Goal: Transaction & Acquisition: Book appointment/travel/reservation

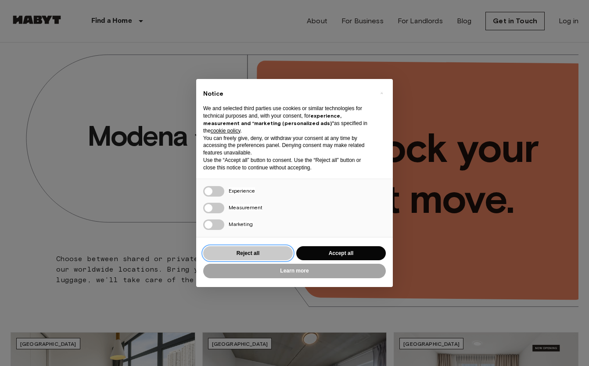
click at [262, 247] on button "Reject all" at bounding box center [248, 253] width 90 height 14
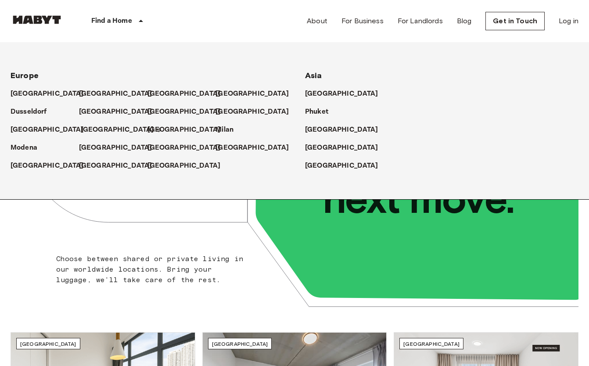
click at [94, 126] on p "[GEOGRAPHIC_DATA]" at bounding box center [117, 130] width 73 height 11
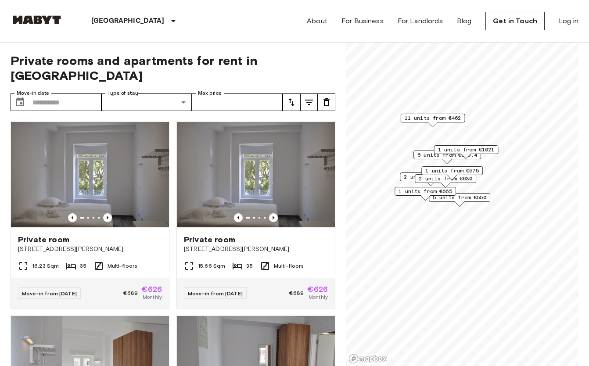
click at [458, 169] on span "1 units from €575" at bounding box center [453, 171] width 54 height 8
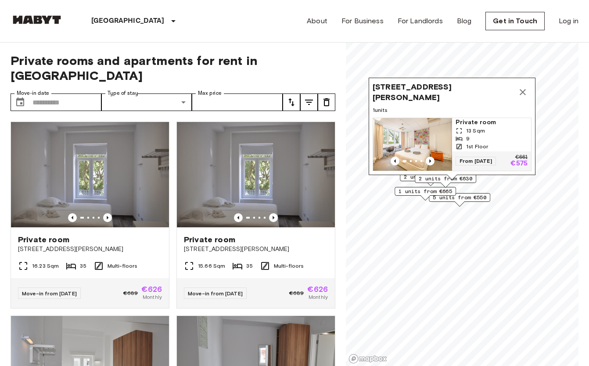
click at [437, 132] on img "Map marker" at bounding box center [412, 144] width 79 height 53
click at [435, 192] on span "1 units from €665" at bounding box center [426, 192] width 54 height 8
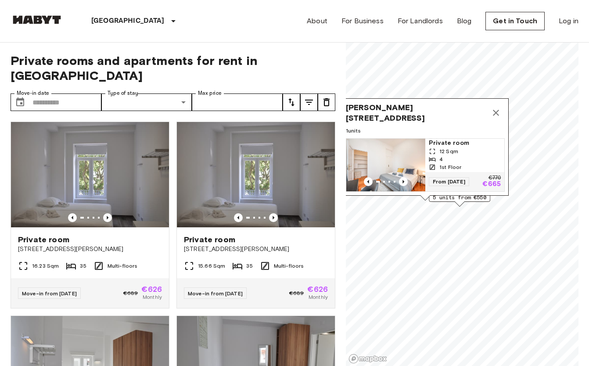
click at [395, 160] on img "Map marker" at bounding box center [386, 165] width 79 height 53
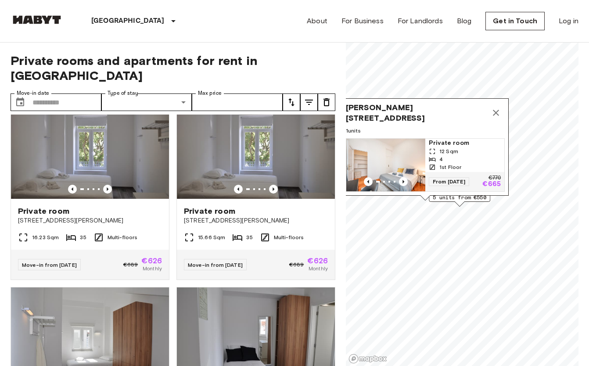
scroll to position [41, 0]
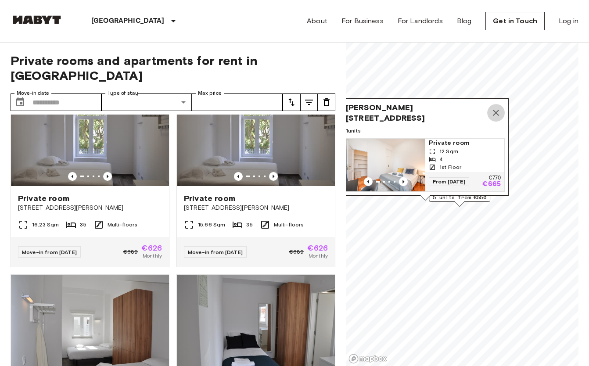
click at [498, 106] on button "Map marker" at bounding box center [497, 113] width 18 height 18
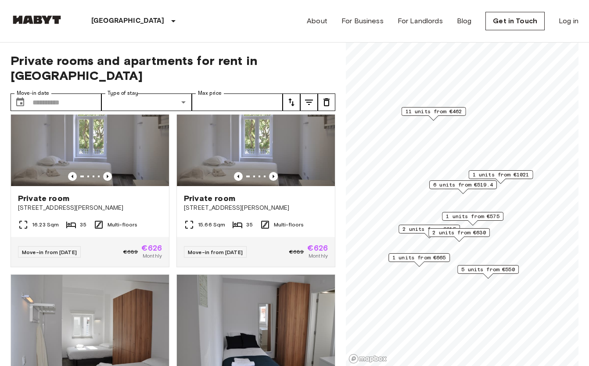
click at [438, 109] on span "11 units from €462" at bounding box center [434, 112] width 57 height 8
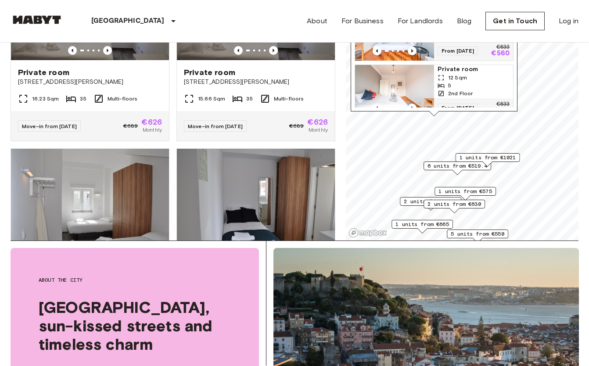
scroll to position [137, 0]
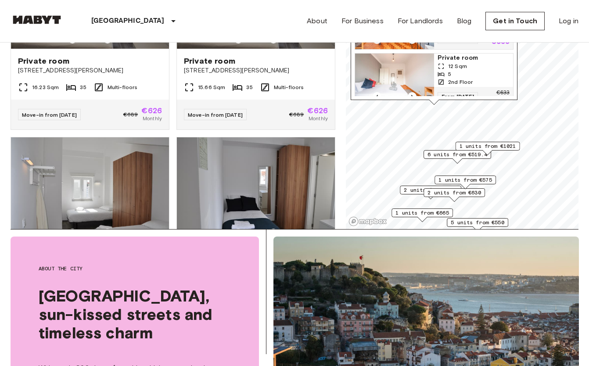
click at [494, 146] on span "1 units from €1021" at bounding box center [488, 146] width 57 height 8
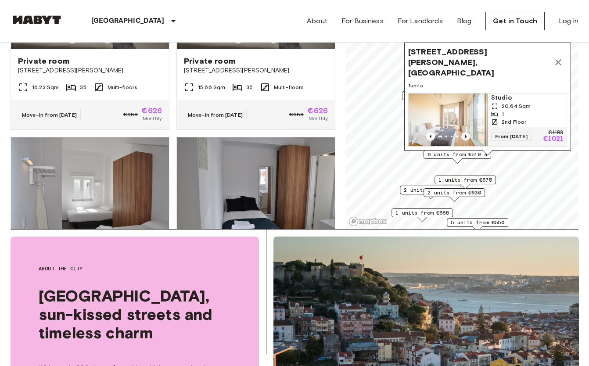
click at [467, 137] on icon "Previous image" at bounding box center [466, 137] width 2 height 4
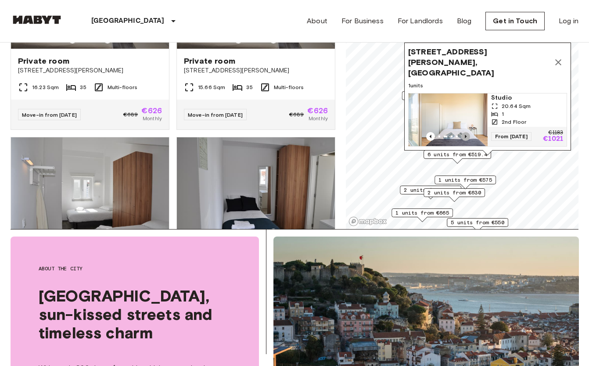
click at [467, 137] on icon "Previous image" at bounding box center [466, 137] width 2 height 4
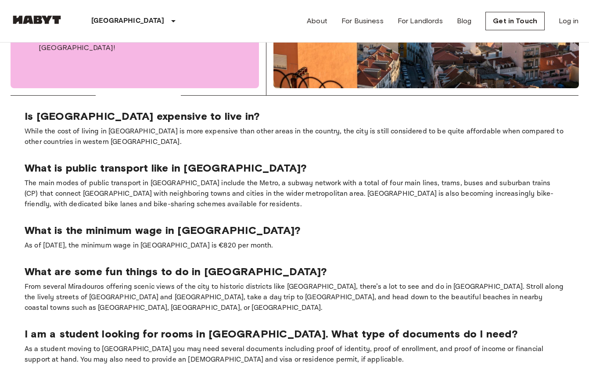
scroll to position [524, 0]
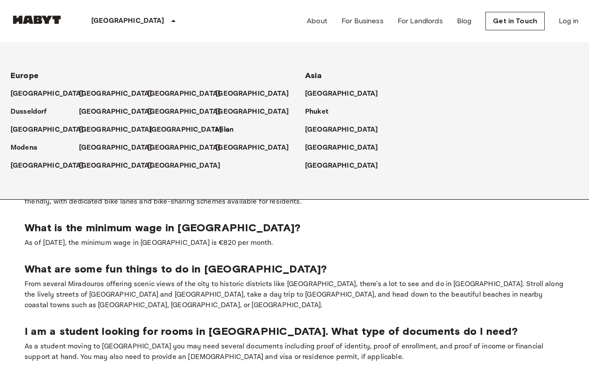
click at [163, 130] on p "[GEOGRAPHIC_DATA]" at bounding box center [185, 130] width 73 height 11
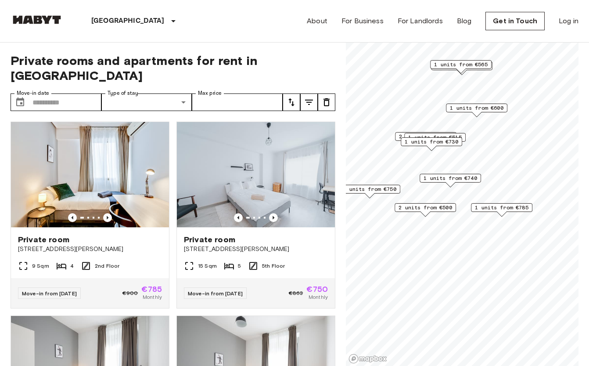
click at [431, 206] on span "2 units from €500" at bounding box center [426, 208] width 54 height 8
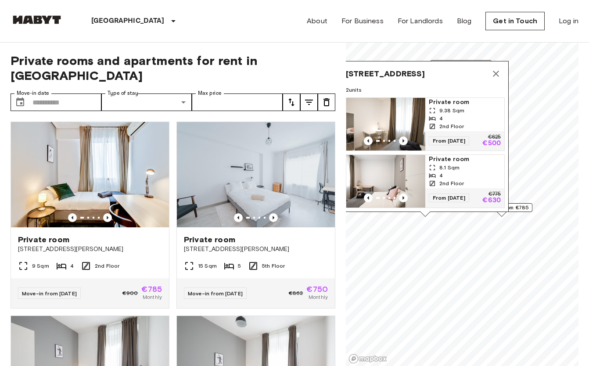
click at [496, 70] on icon "Map marker" at bounding box center [496, 74] width 11 height 11
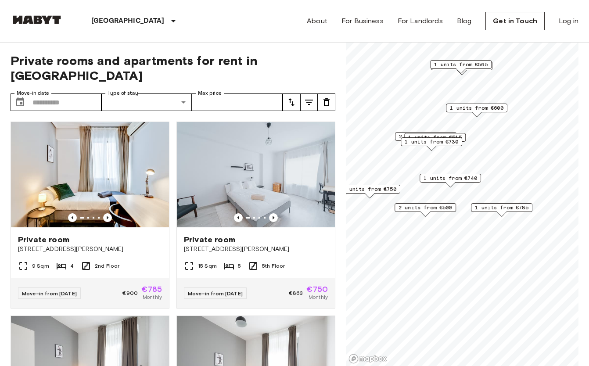
click at [441, 146] on div "1 units from €730" at bounding box center [431, 141] width 61 height 9
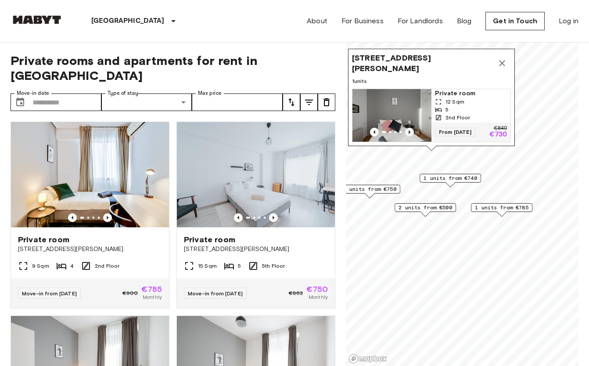
click at [411, 131] on icon "Previous image" at bounding box center [409, 132] width 9 height 9
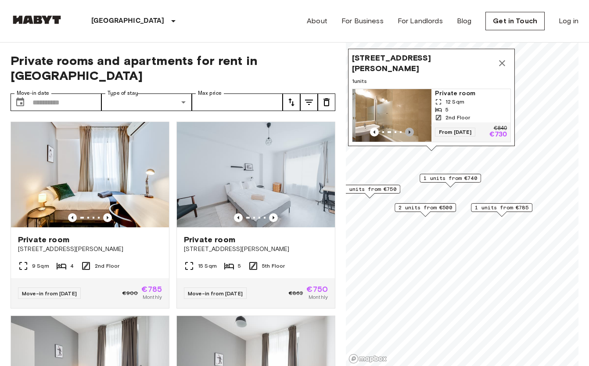
click at [411, 131] on icon "Previous image" at bounding box center [409, 132] width 9 height 9
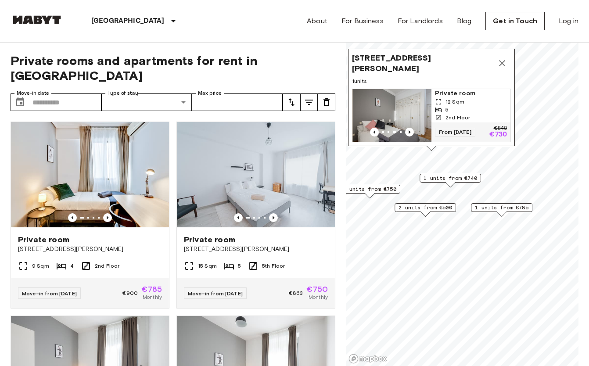
click at [423, 209] on span "2 units from €500" at bounding box center [426, 208] width 54 height 8
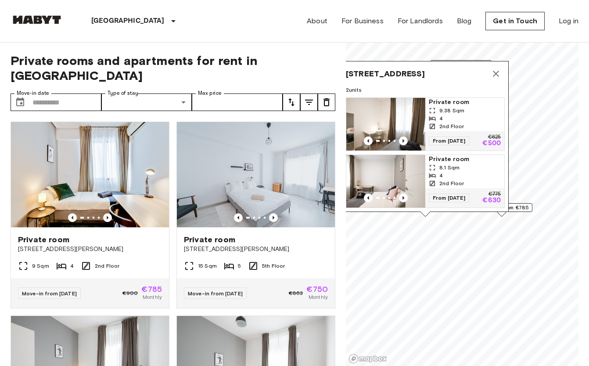
click at [493, 72] on icon "Map marker" at bounding box center [496, 74] width 11 height 11
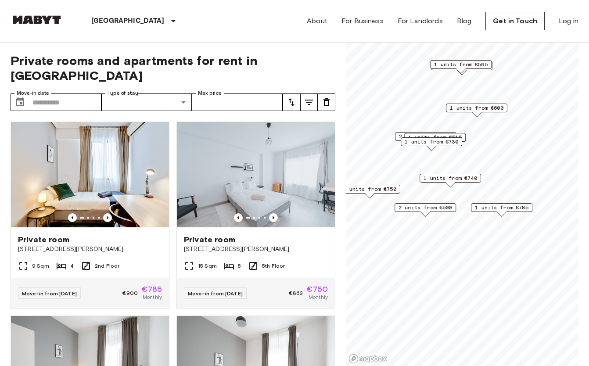
click at [500, 208] on span "1 units from €785" at bounding box center [502, 208] width 54 height 8
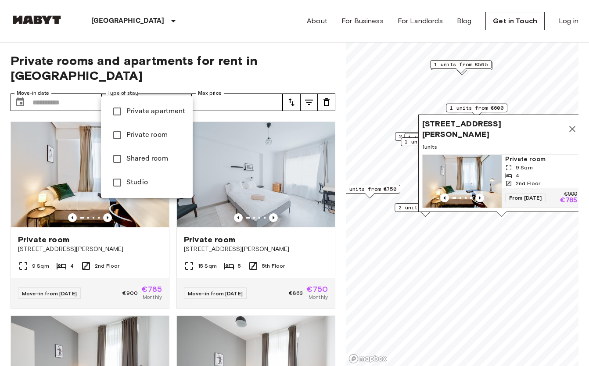
click at [51, 88] on div at bounding box center [294, 183] width 589 height 366
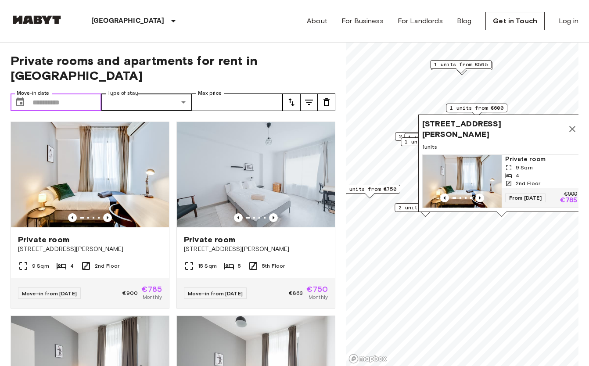
click at [54, 94] on input "Move-in date" at bounding box center [67, 103] width 69 height 18
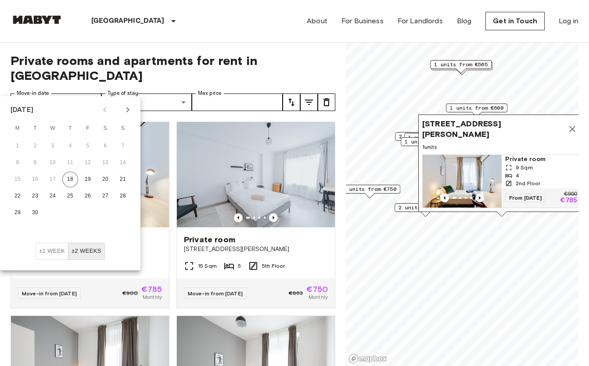
click at [127, 108] on icon "Next month" at bounding box center [128, 110] width 11 height 11
click at [107, 177] on button "17" at bounding box center [106, 180] width 16 height 16
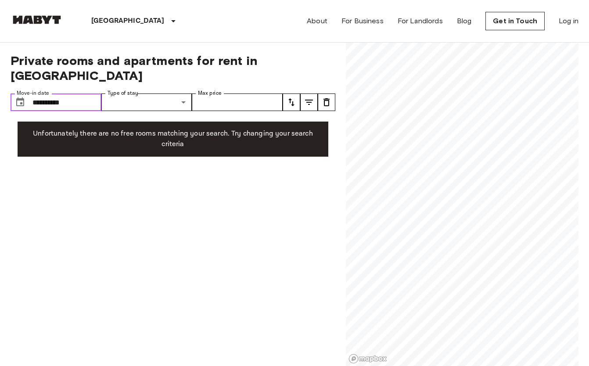
click at [76, 94] on input "**********" at bounding box center [67, 103] width 69 height 18
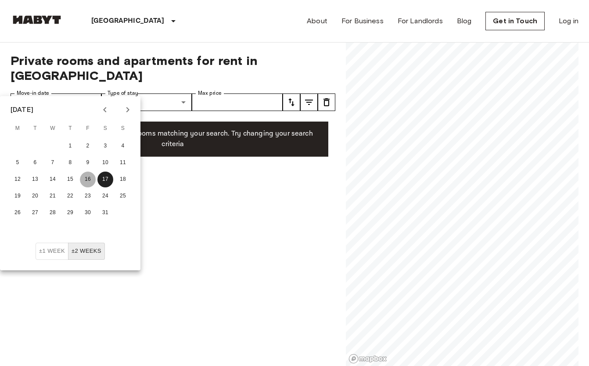
click at [90, 180] on button "16" at bounding box center [88, 180] width 16 height 16
type input "**********"
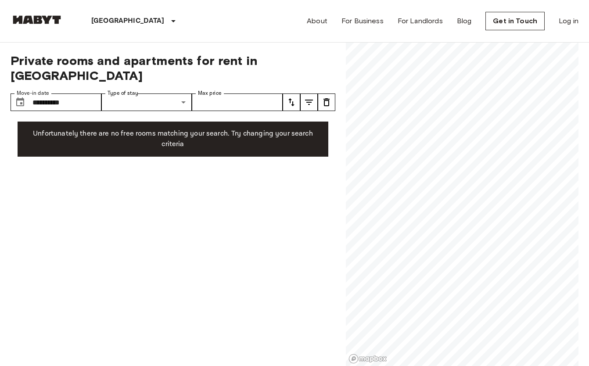
click at [325, 98] on icon "tune" at bounding box center [327, 102] width 6 height 8
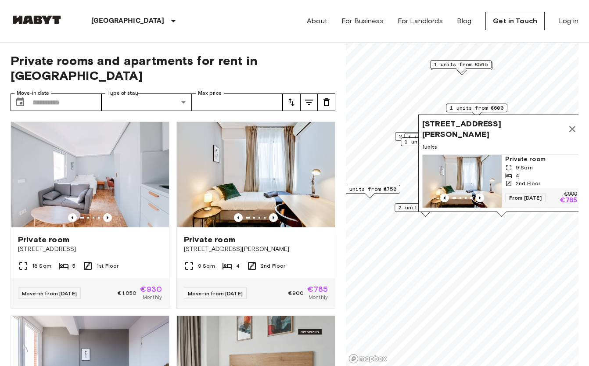
click at [574, 134] on icon "Map marker" at bounding box center [573, 129] width 11 height 11
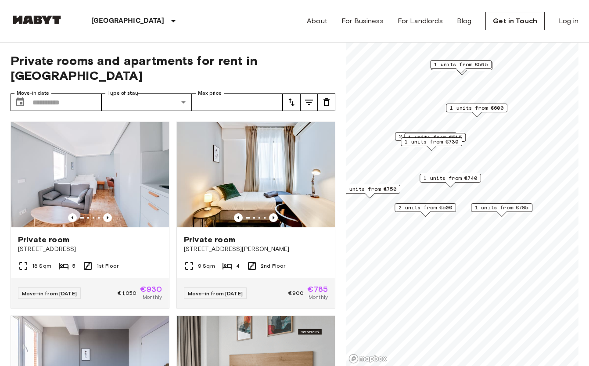
click at [475, 110] on span "1 units from €600" at bounding box center [477, 108] width 54 height 8
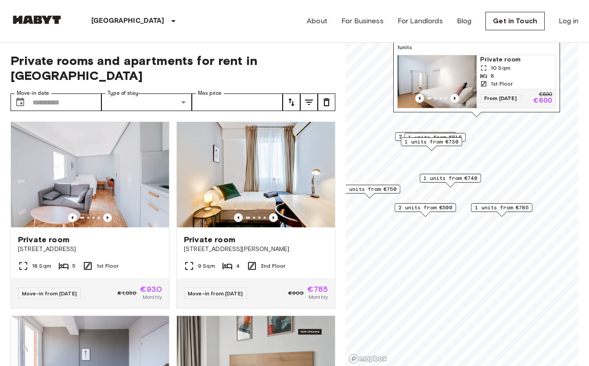
click at [509, 208] on span "1 units from €785" at bounding box center [502, 208] width 54 height 8
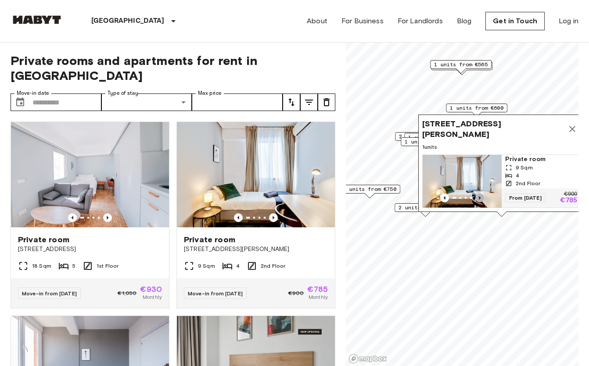
click at [479, 199] on icon "Previous image" at bounding box center [480, 198] width 9 height 9
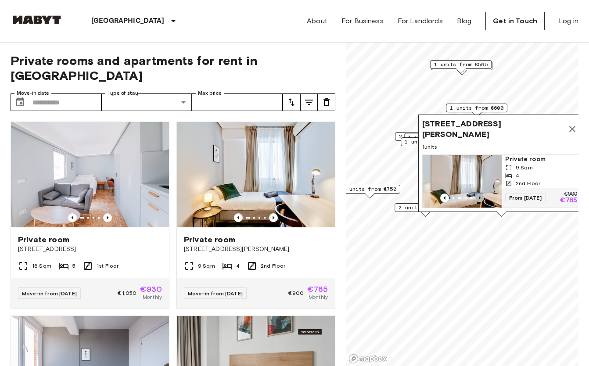
click at [479, 199] on icon "Previous image" at bounding box center [480, 198] width 9 height 9
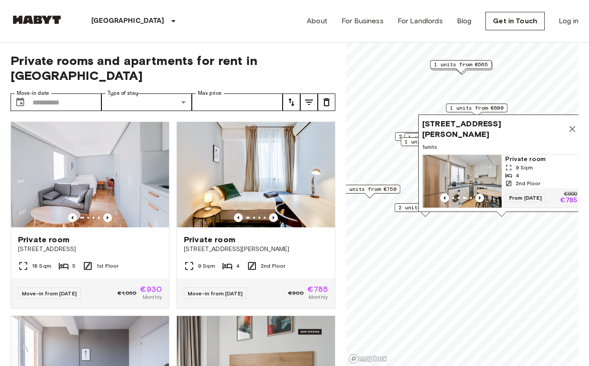
click at [477, 177] on img "Map marker" at bounding box center [462, 181] width 79 height 53
click at [294, 3] on div "Madrid Europe Amsterdam Berlin Brussels Cologne Dusseldorf Frankfurt Graz Hambu…" at bounding box center [295, 21] width 568 height 42
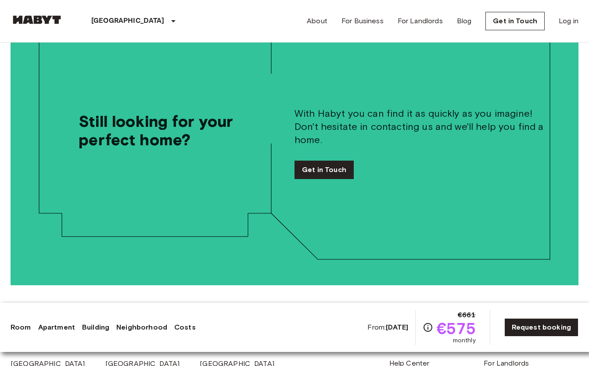
scroll to position [1705, 0]
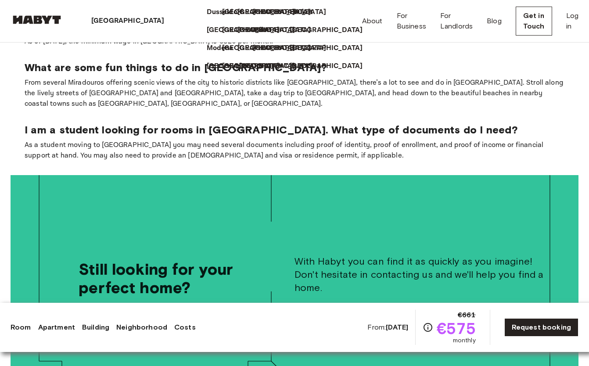
click at [239, 72] on p "[GEOGRAPHIC_DATA]" at bounding box center [275, 66] width 73 height 11
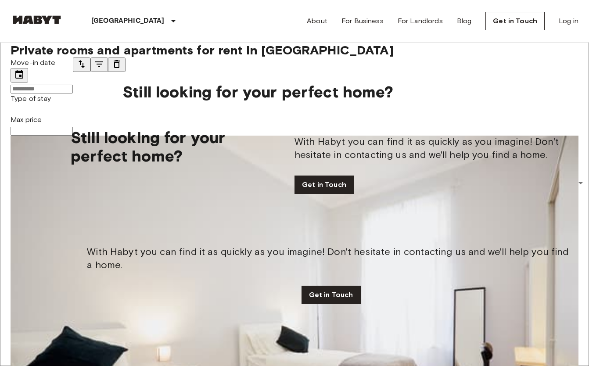
scroll to position [33, 0]
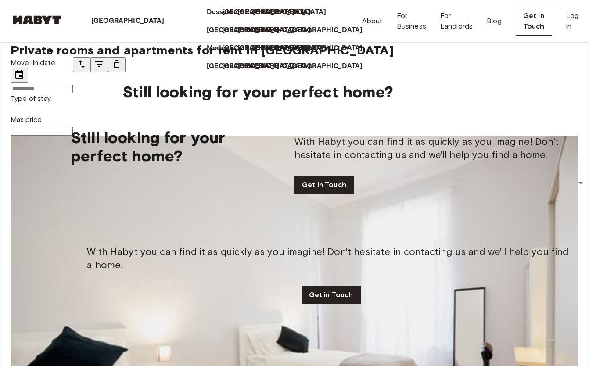
click at [255, 36] on p "Milan" at bounding box center [264, 30] width 18 height 11
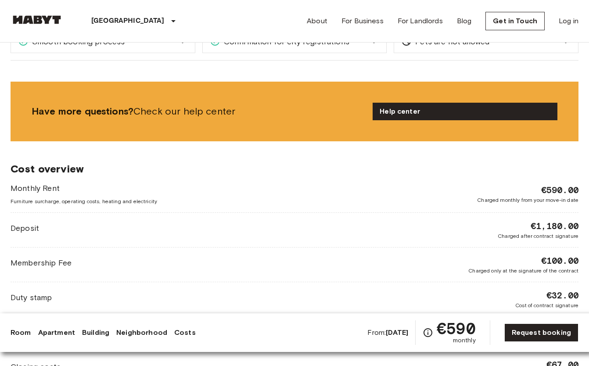
scroll to position [1096, 0]
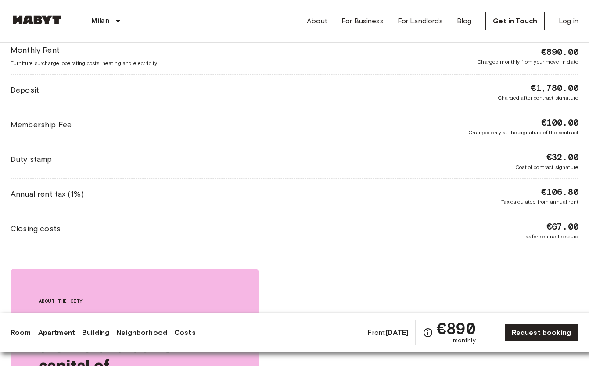
scroll to position [1153, 0]
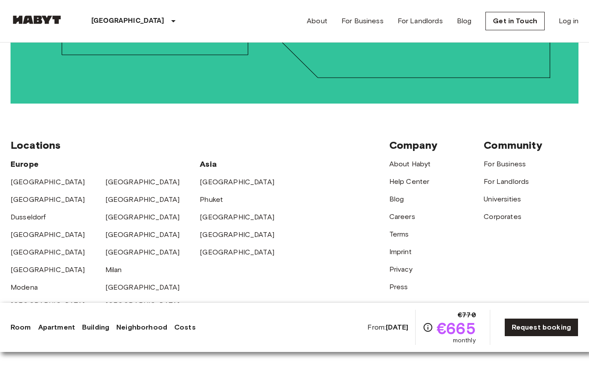
scroll to position [1980, 0]
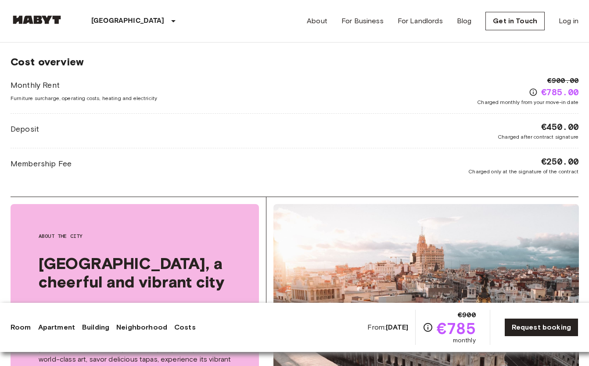
scroll to position [1113, 0]
